Goal: Information Seeking & Learning: Learn about a topic

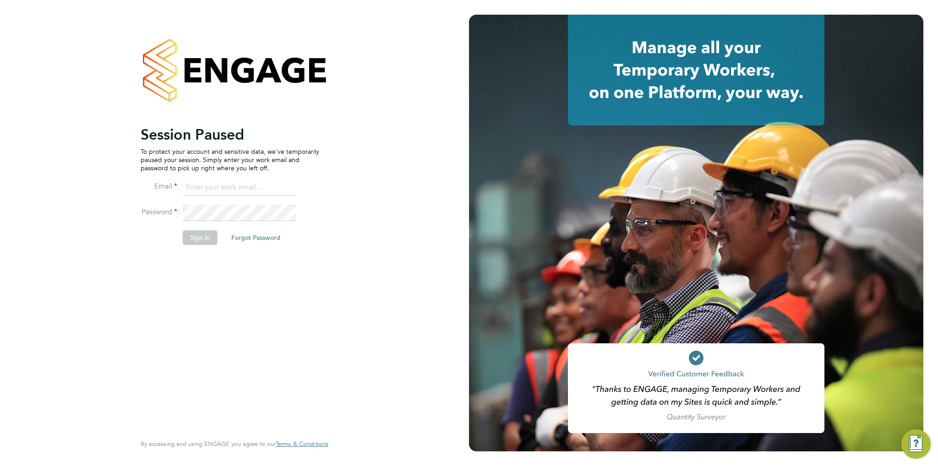
click at [209, 190] on input at bounding box center [239, 187] width 113 height 16
type input "toby.bavester@bgis.com"
click at [203, 237] on button "Sign In" at bounding box center [200, 237] width 35 height 15
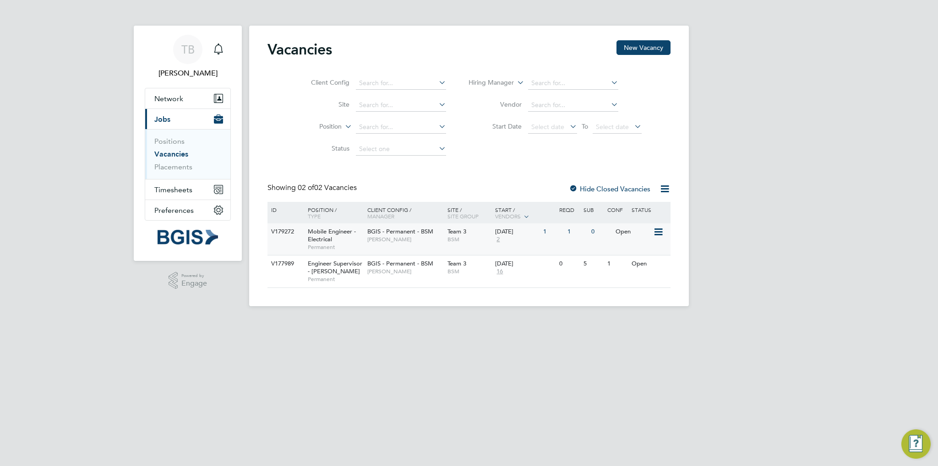
click at [346, 237] on div "Mobile Engineer - Electrical Permanent" at bounding box center [333, 239] width 64 height 32
click at [334, 270] on div "Engineer Supervisor - Takeda Permanent" at bounding box center [333, 271] width 64 height 32
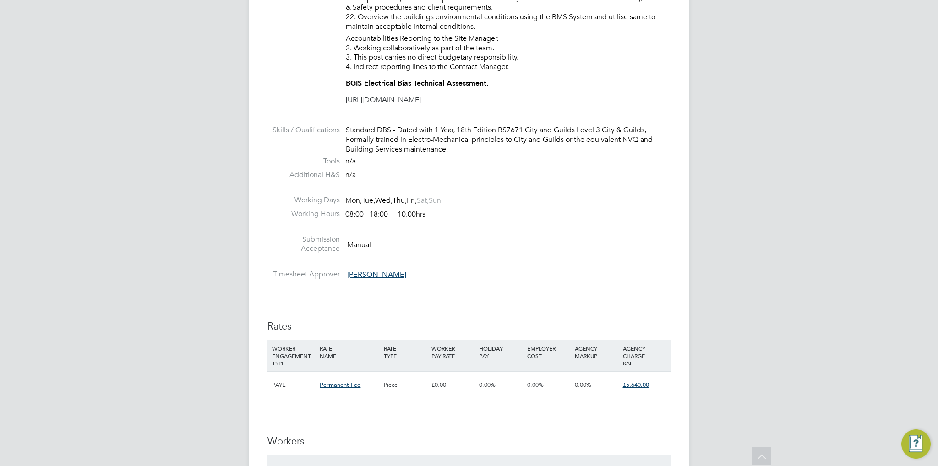
scroll to position [778, 0]
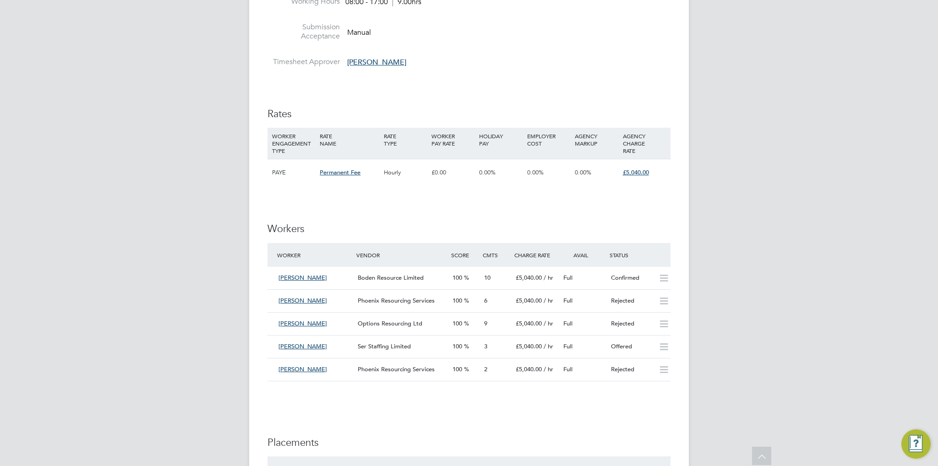
scroll to position [870, 0]
